Goal: Task Accomplishment & Management: Use online tool/utility

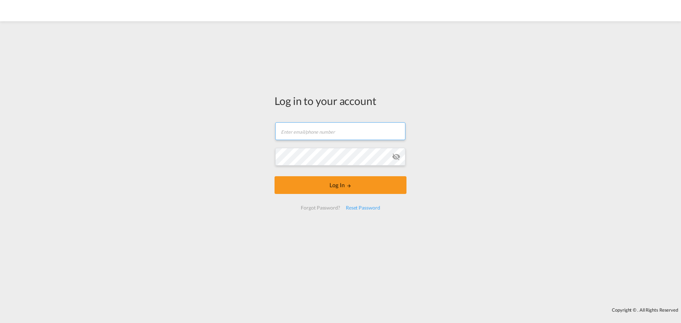
click at [315, 135] on input "text" at bounding box center [340, 131] width 130 height 18
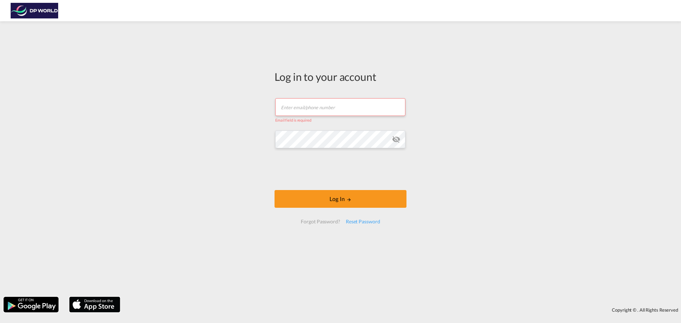
click at [275, 190] on button "Log In" at bounding box center [341, 199] width 132 height 18
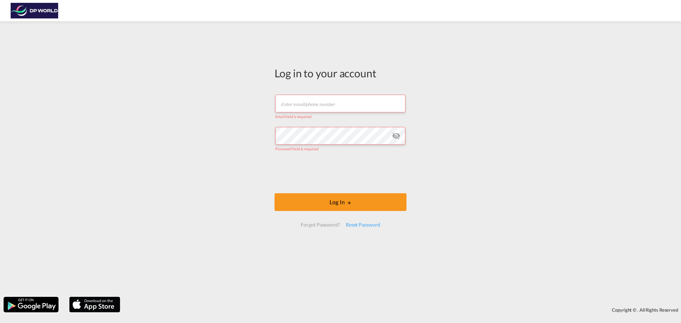
click at [302, 106] on input "text" at bounding box center [340, 104] width 130 height 18
type input "[PERSON_NAME][EMAIL_ADDRESS][PERSON_NAME][DOMAIN_NAME]"
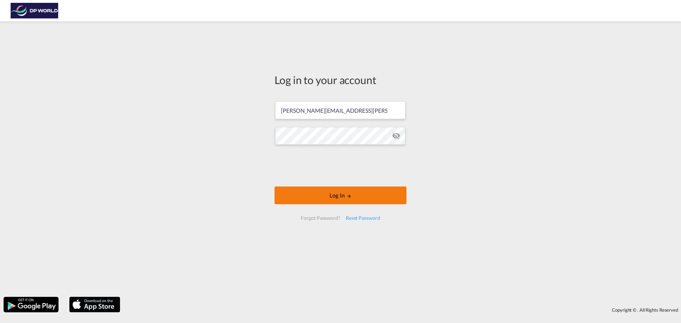
click at [345, 196] on button "Log In" at bounding box center [341, 196] width 132 height 18
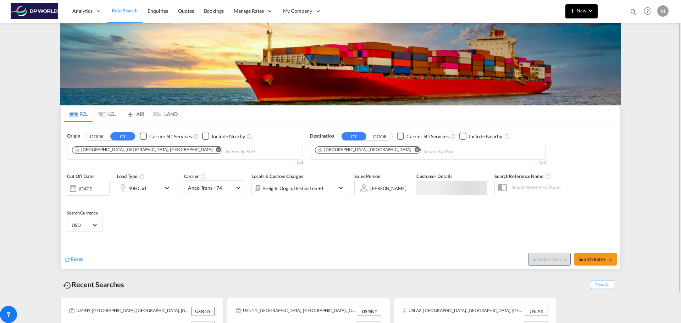
click at [577, 14] on button "New" at bounding box center [581, 11] width 32 height 14
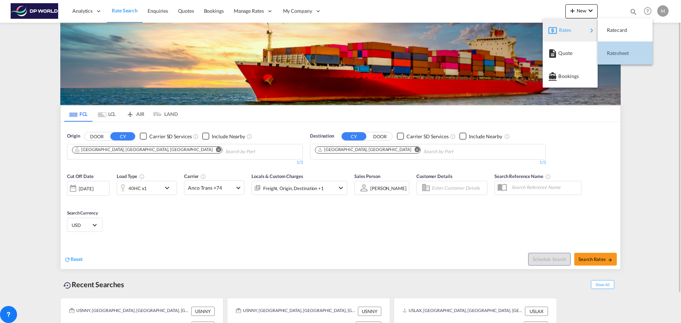
click at [615, 52] on span "Ratesheet" at bounding box center [611, 53] width 8 height 14
